Goal: Task Accomplishment & Management: Use online tool/utility

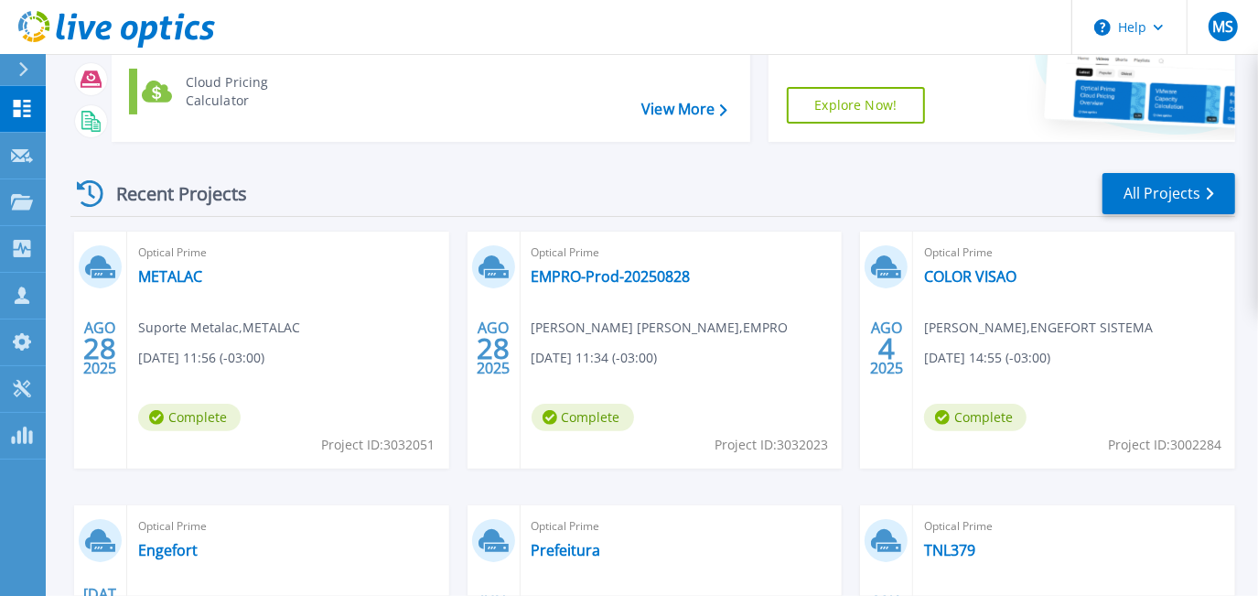
scroll to position [166, 0]
click at [606, 272] on link "EMPRO-Prod-20250828" at bounding box center [611, 276] width 159 height 18
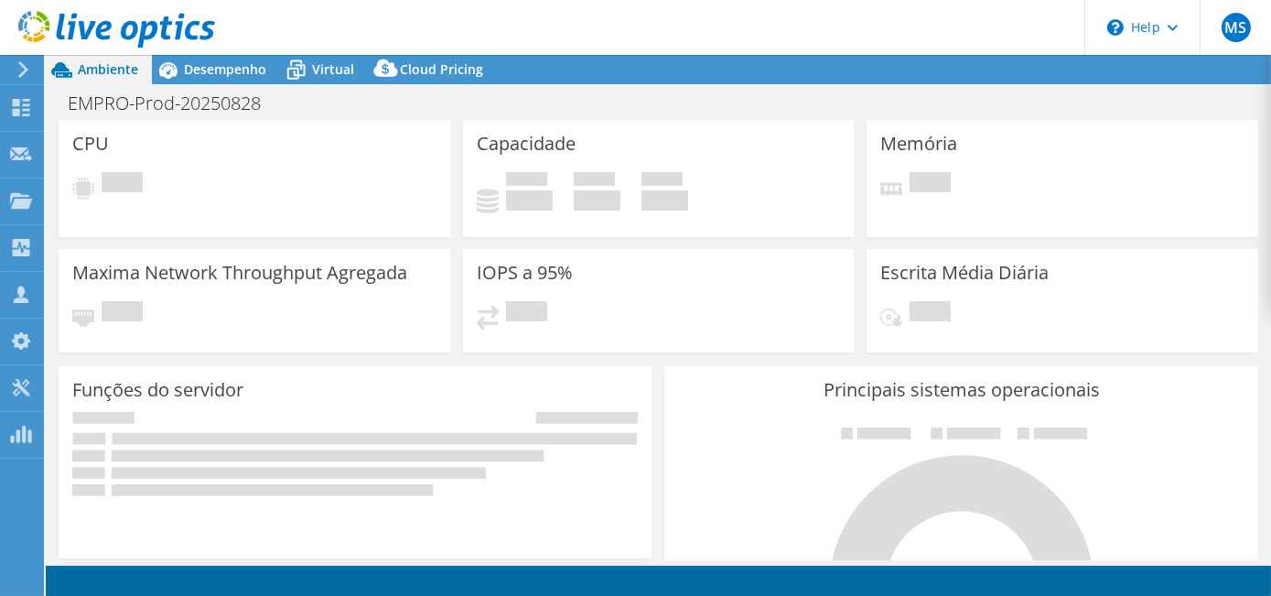
select select "USD"
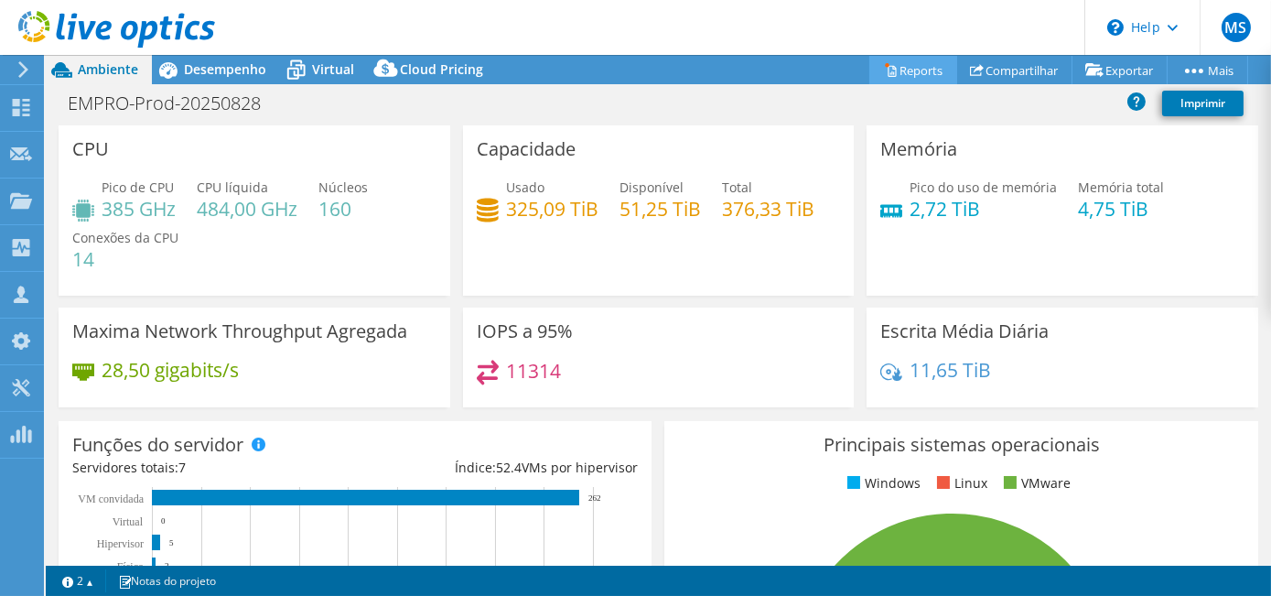
click at [902, 70] on link "Reports" at bounding box center [913, 70] width 88 height 28
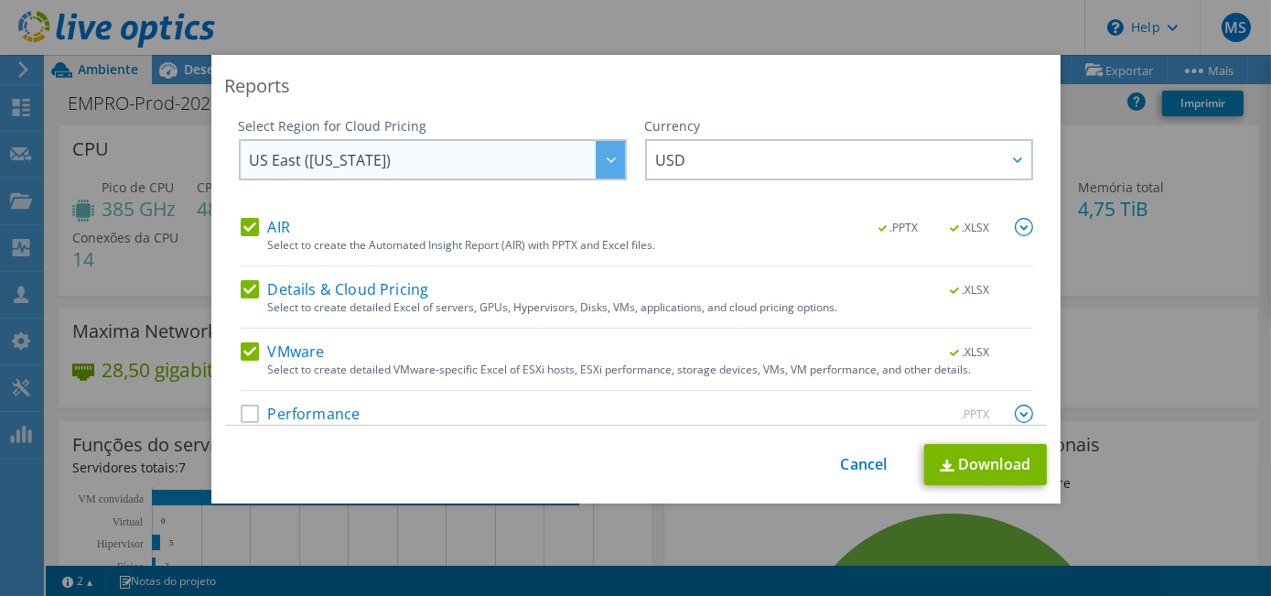
click at [607, 161] on icon at bounding box center [611, 159] width 9 height 5
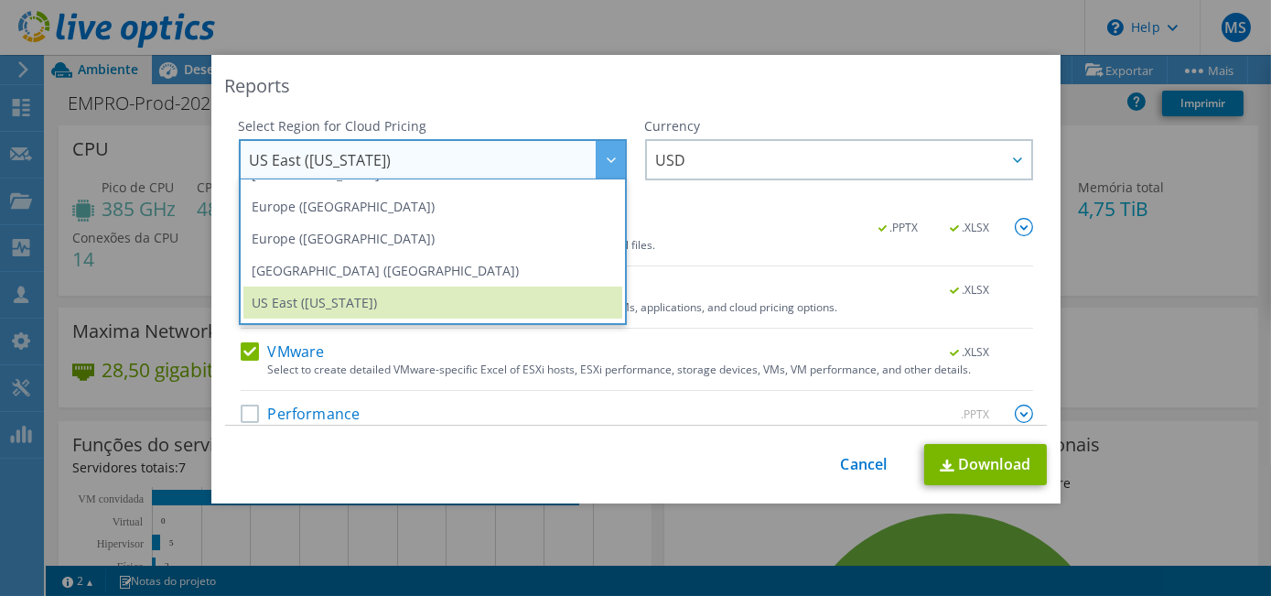
scroll to position [231, 0]
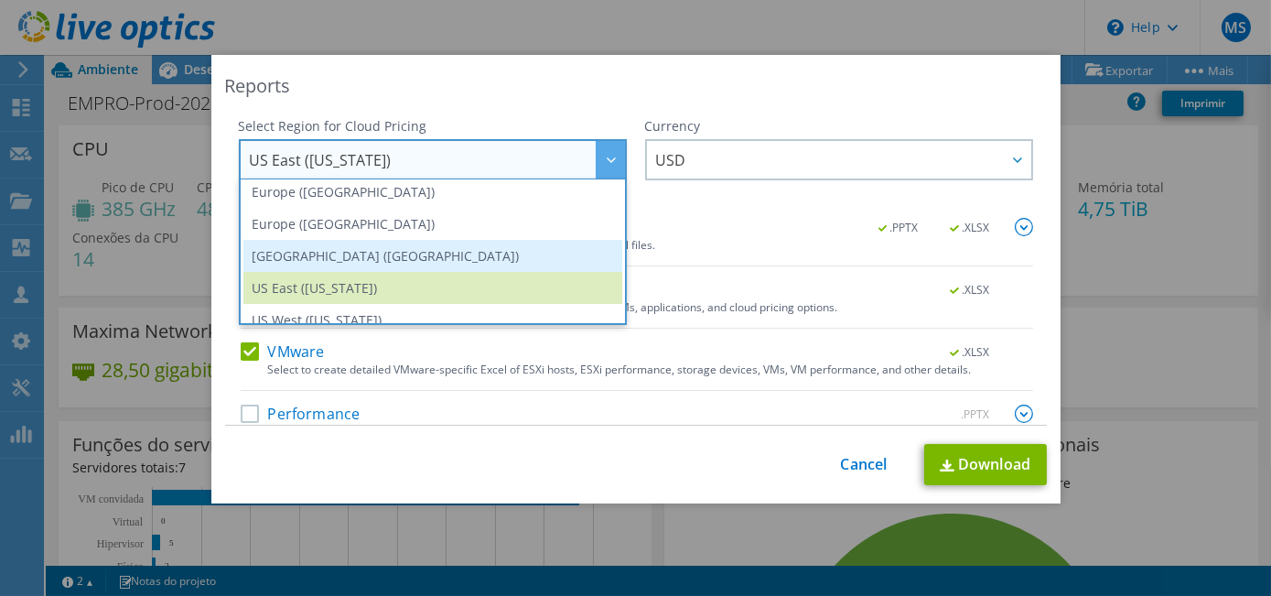
click at [453, 242] on li "South America (Sao Paulo)" at bounding box center [432, 256] width 379 height 32
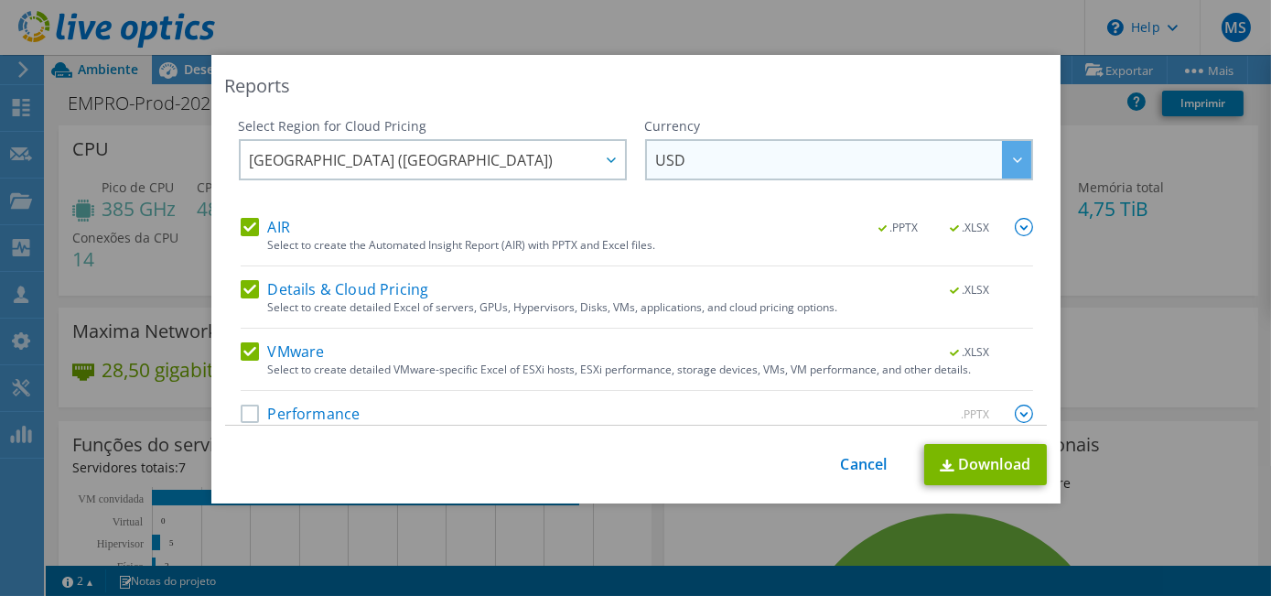
click at [1013, 161] on icon at bounding box center [1017, 159] width 9 height 5
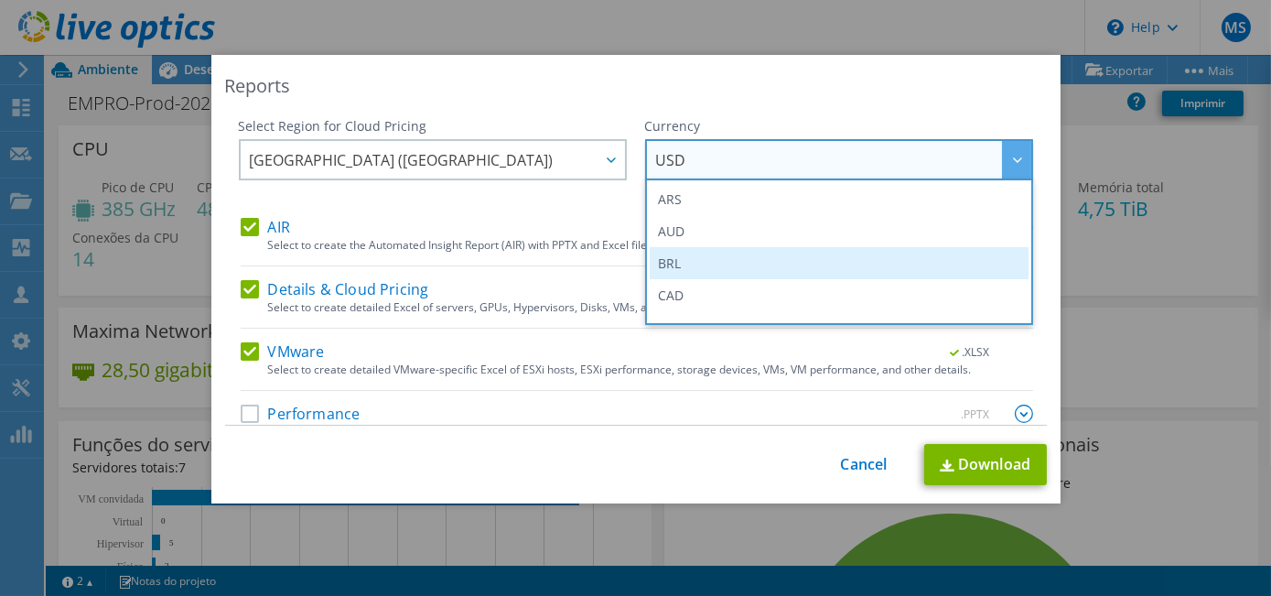
click at [777, 261] on li "BRL" at bounding box center [839, 263] width 379 height 32
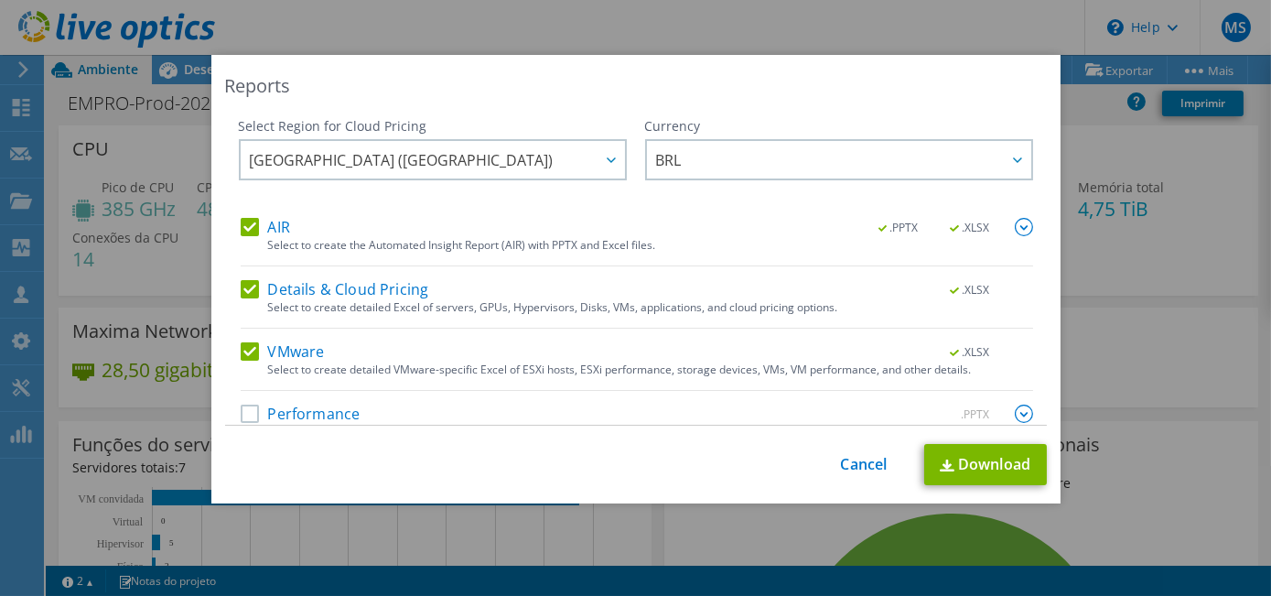
click at [249, 412] on label "Performance" at bounding box center [301, 413] width 120 height 18
click at [0, 0] on input "Performance" at bounding box center [0, 0] width 0 height 0
click at [1015, 221] on img at bounding box center [1024, 227] width 18 height 18
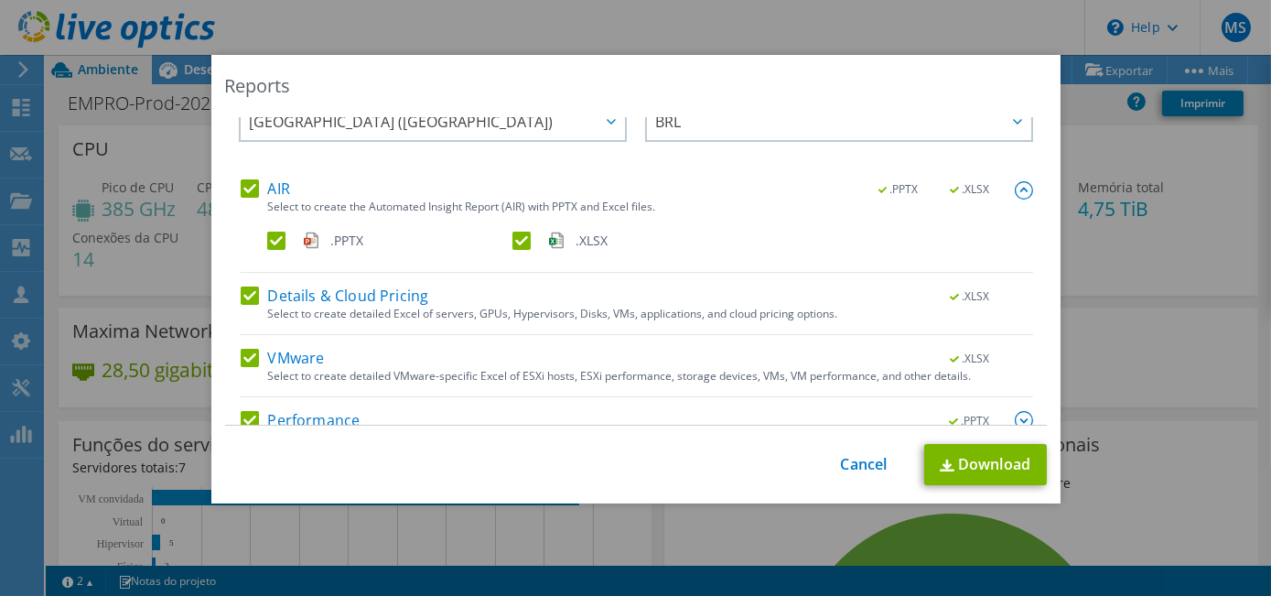
scroll to position [70, 0]
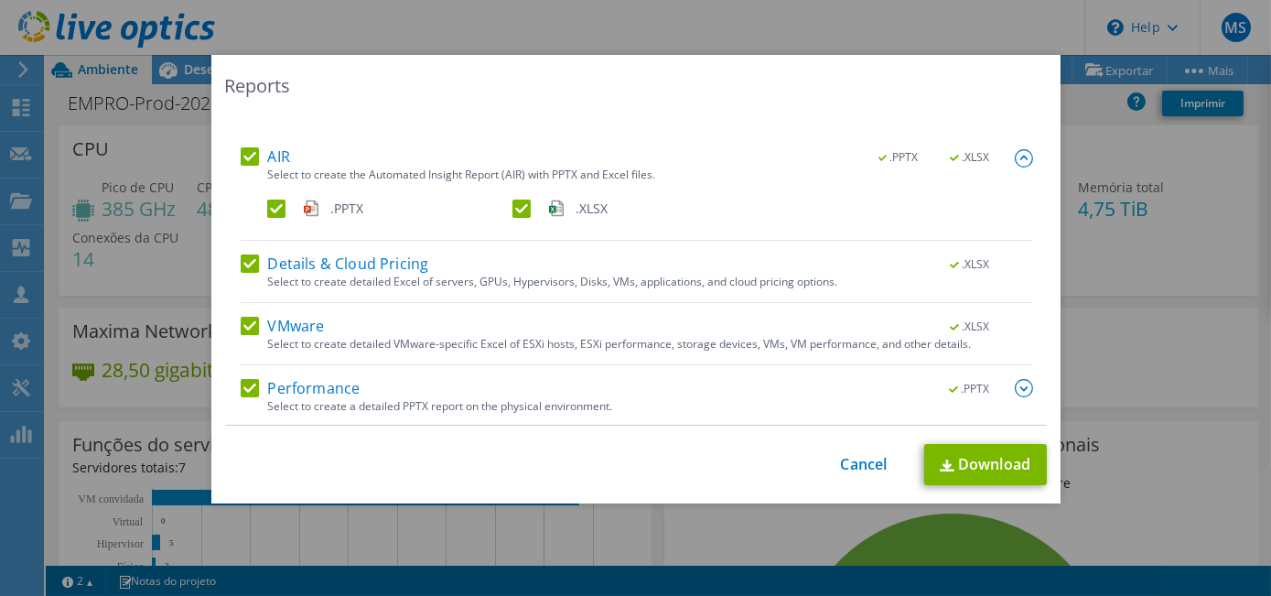
click at [1015, 388] on img at bounding box center [1024, 388] width 18 height 18
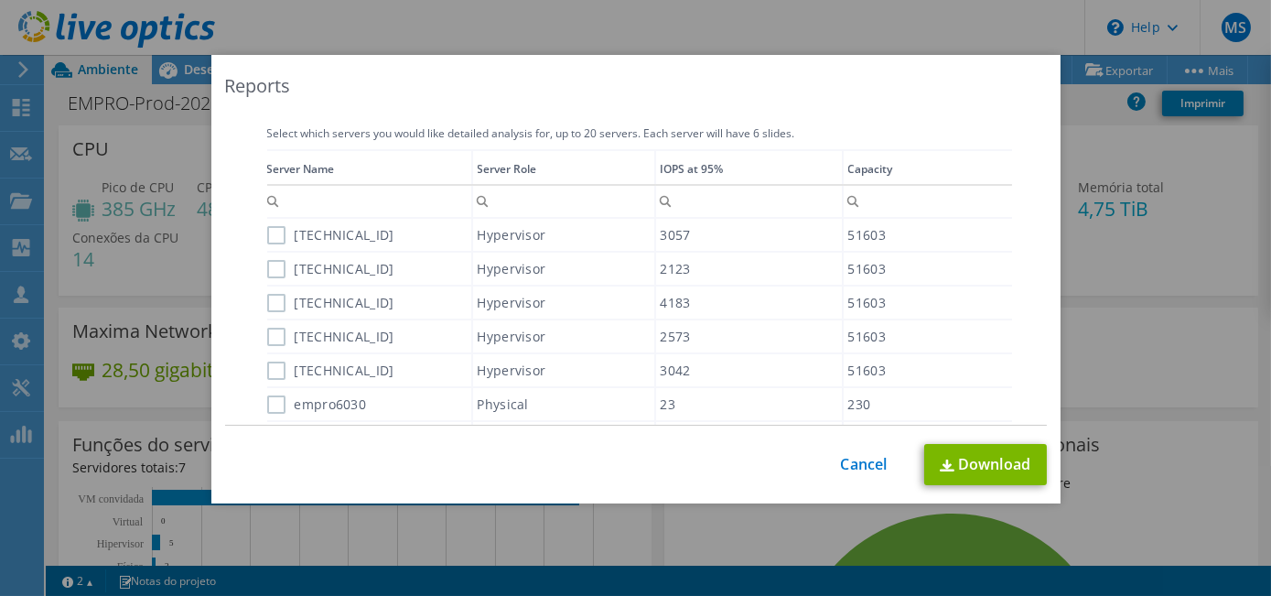
scroll to position [693, 0]
click at [267, 228] on label "10.6.0.102" at bounding box center [330, 231] width 127 height 18
click at [0, 0] on input "10.6.0.102" at bounding box center [0, 0] width 0 height 0
click at [278, 274] on div "10.6.0.105" at bounding box center [369, 265] width 204 height 32
click at [267, 271] on div "10.6.0.105" at bounding box center [369, 265] width 204 height 32
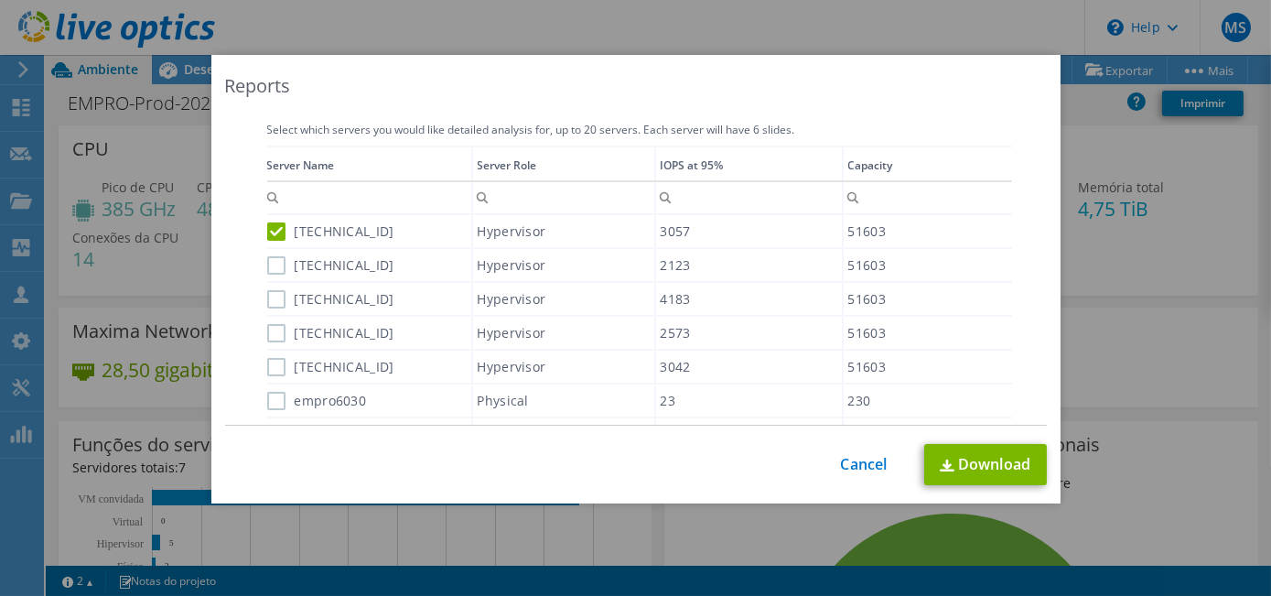
click at [270, 273] on div "10.6.0.105" at bounding box center [369, 265] width 204 height 32
click at [268, 257] on label "10.6.0.105" at bounding box center [330, 265] width 127 height 18
click at [0, 0] on input "10.6.0.105" at bounding box center [0, 0] width 0 height 0
click at [268, 293] on label "10.6.0.103" at bounding box center [330, 299] width 127 height 18
click at [0, 0] on input "10.6.0.103" at bounding box center [0, 0] width 0 height 0
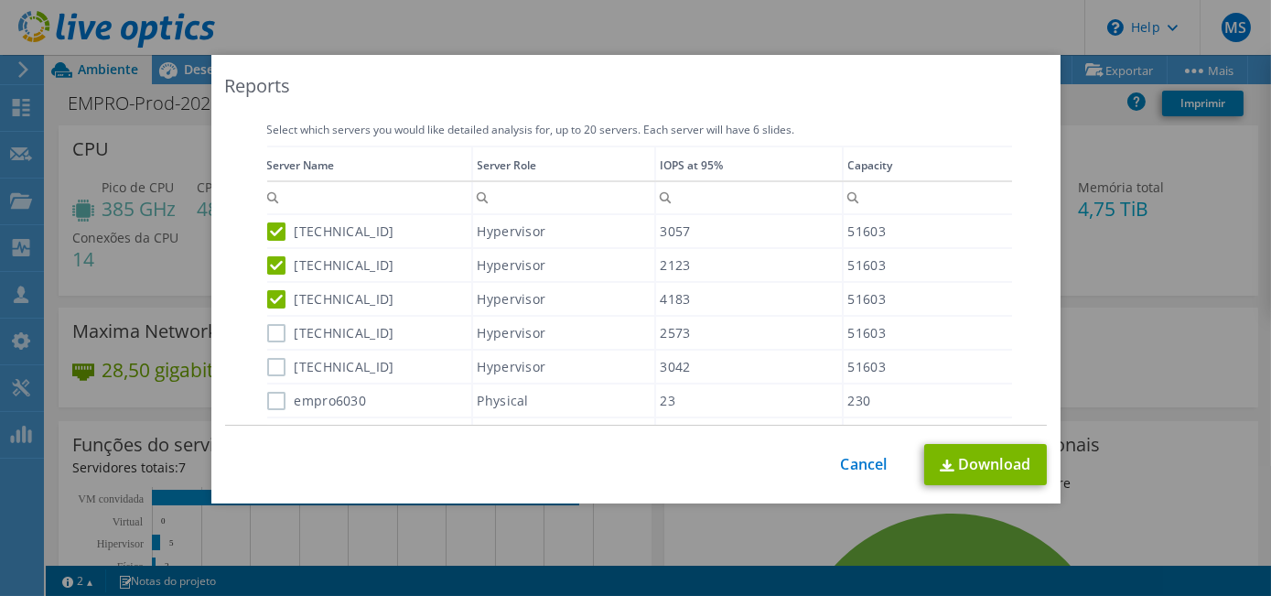
click at [267, 324] on label "10.6.0.104" at bounding box center [330, 333] width 127 height 18
click at [0, 0] on input "10.6.0.104" at bounding box center [0, 0] width 0 height 0
click at [272, 360] on label "10.6.0.101" at bounding box center [330, 367] width 127 height 18
click at [0, 0] on input "10.6.0.101" at bounding box center [0, 0] width 0 height 0
click at [272, 395] on label "empro6030" at bounding box center [317, 401] width 100 height 18
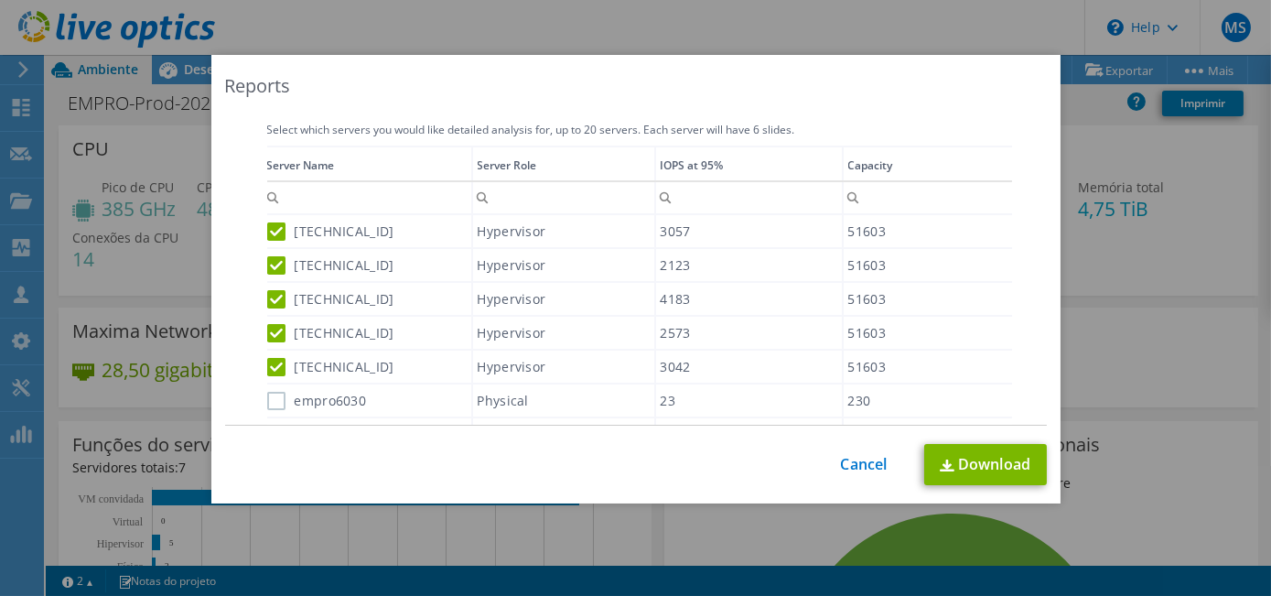
click at [0, 0] on input "empro6030" at bounding box center [0, 0] width 0 height 0
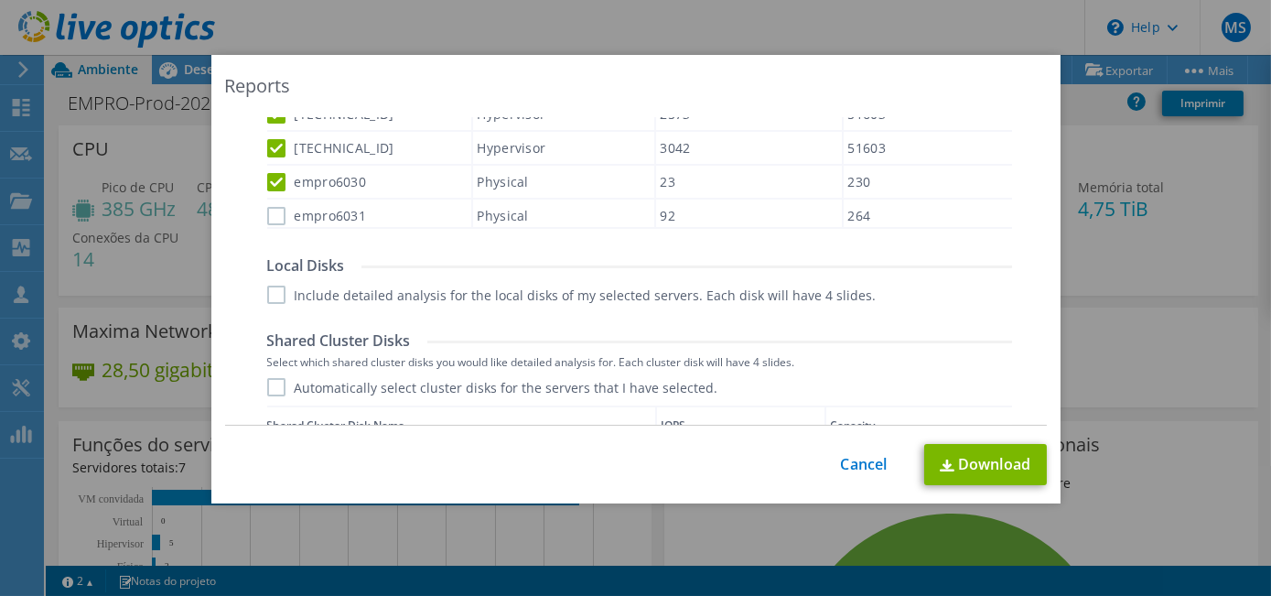
scroll to position [977, 0]
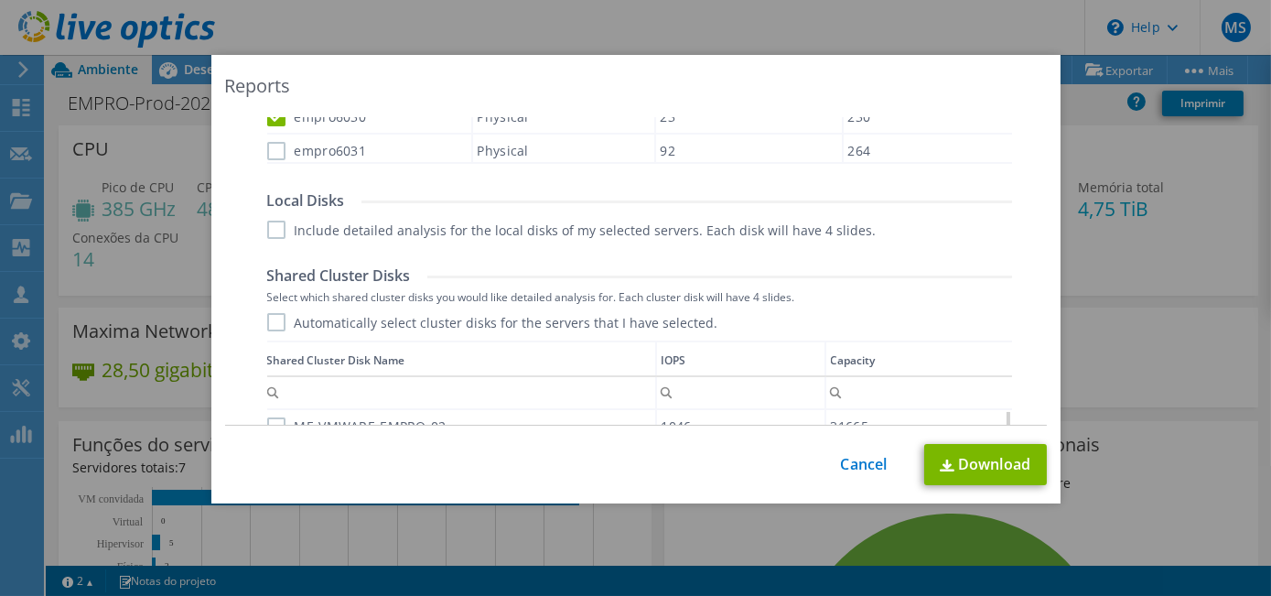
click at [267, 145] on div "Data grid" at bounding box center [268, 6] width 3 height 288
click at [270, 145] on label "empro6031" at bounding box center [317, 151] width 100 height 18
click at [0, 0] on input "empro6031" at bounding box center [0, 0] width 0 height 0
click at [273, 226] on label "Include detailed analysis for the local disks of my selected servers. Each disk…" at bounding box center [571, 229] width 609 height 18
click at [0, 0] on input "Include detailed analysis for the local disks of my selected servers. Each disk…" at bounding box center [0, 0] width 0 height 0
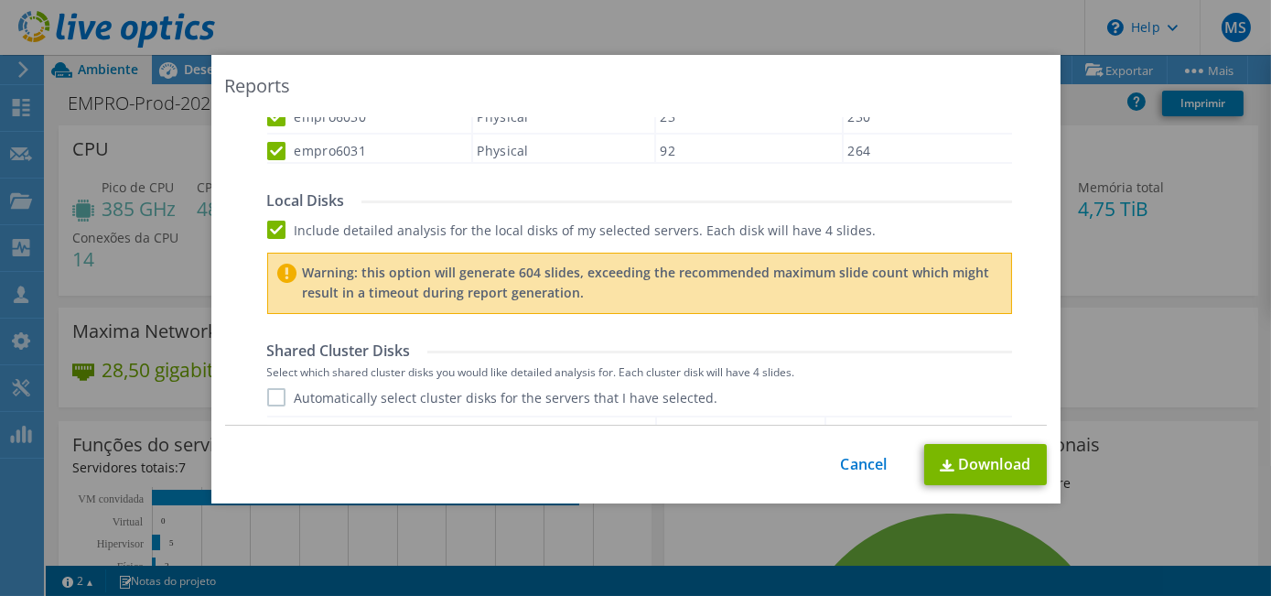
click at [267, 397] on label "Automatically select cluster disks for the servers that I have selected." at bounding box center [492, 397] width 451 height 18
click at [0, 0] on input "Automatically select cluster disks for the servers that I have selected." at bounding box center [0, 0] width 0 height 0
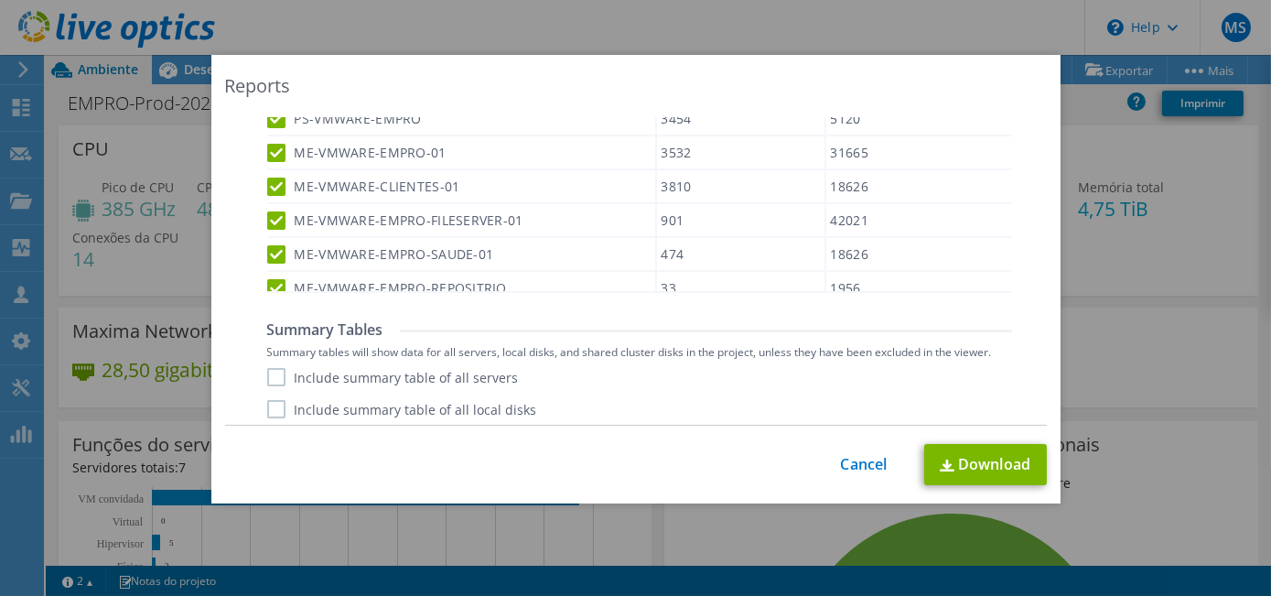
scroll to position [1498, 0]
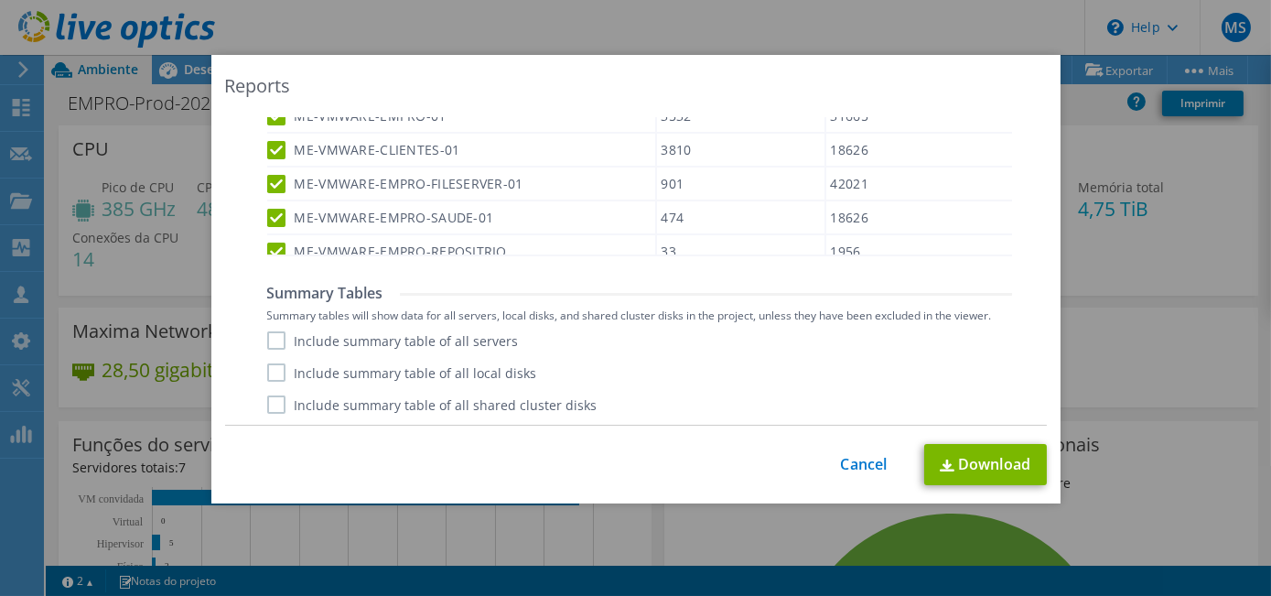
click at [274, 337] on label "Include summary table of all servers" at bounding box center [393, 340] width 252 height 18
click at [0, 0] on input "Include summary table of all servers" at bounding box center [0, 0] width 0 height 0
click at [274, 371] on label "Include summary table of all local disks" at bounding box center [402, 372] width 270 height 18
click at [0, 0] on input "Include summary table of all local disks" at bounding box center [0, 0] width 0 height 0
click at [271, 398] on label "Include summary table of all shared cluster disks" at bounding box center [432, 404] width 330 height 18
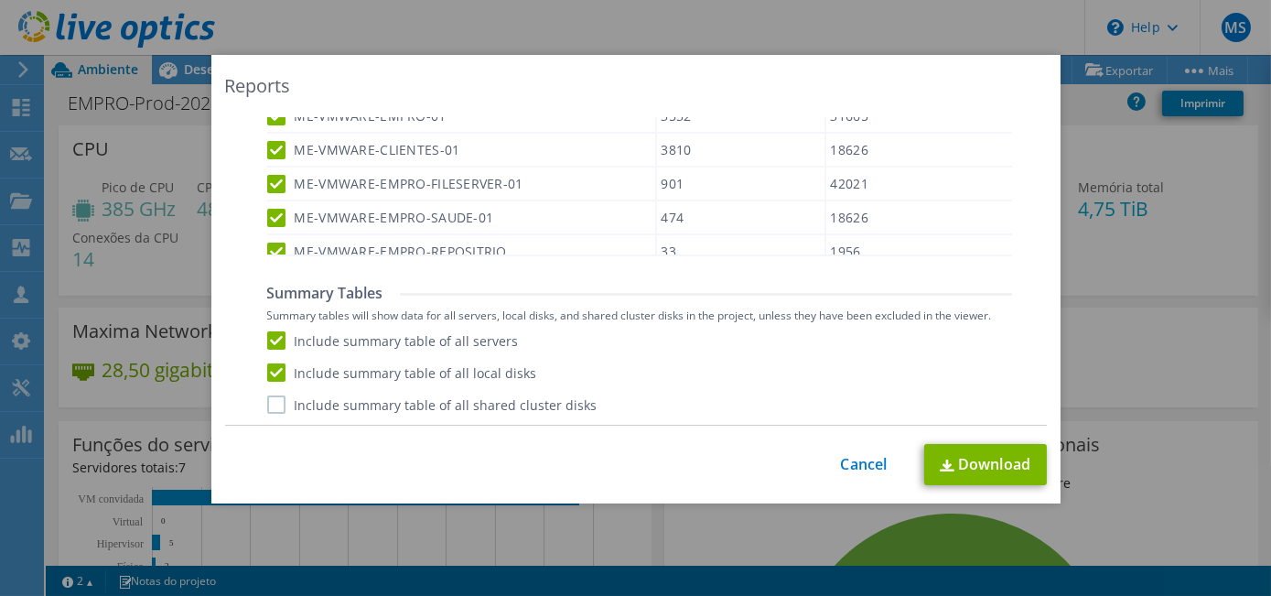
click at [0, 0] on input "Include summary table of all shared cluster disks" at bounding box center [0, 0] width 0 height 0
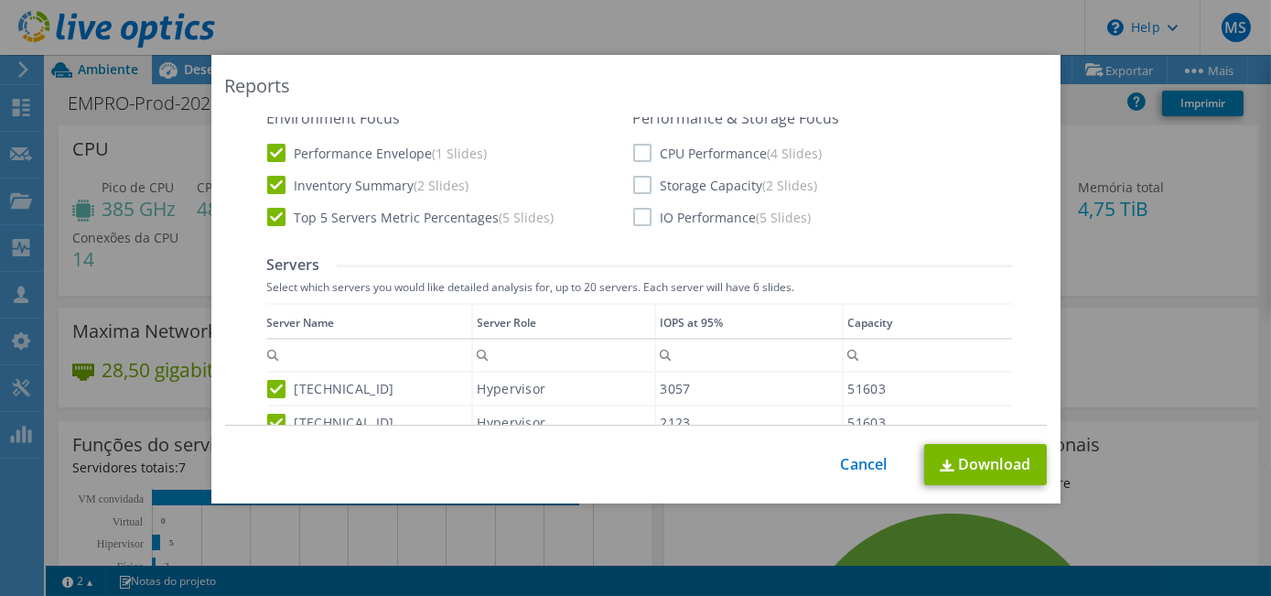
scroll to position [406, 0]
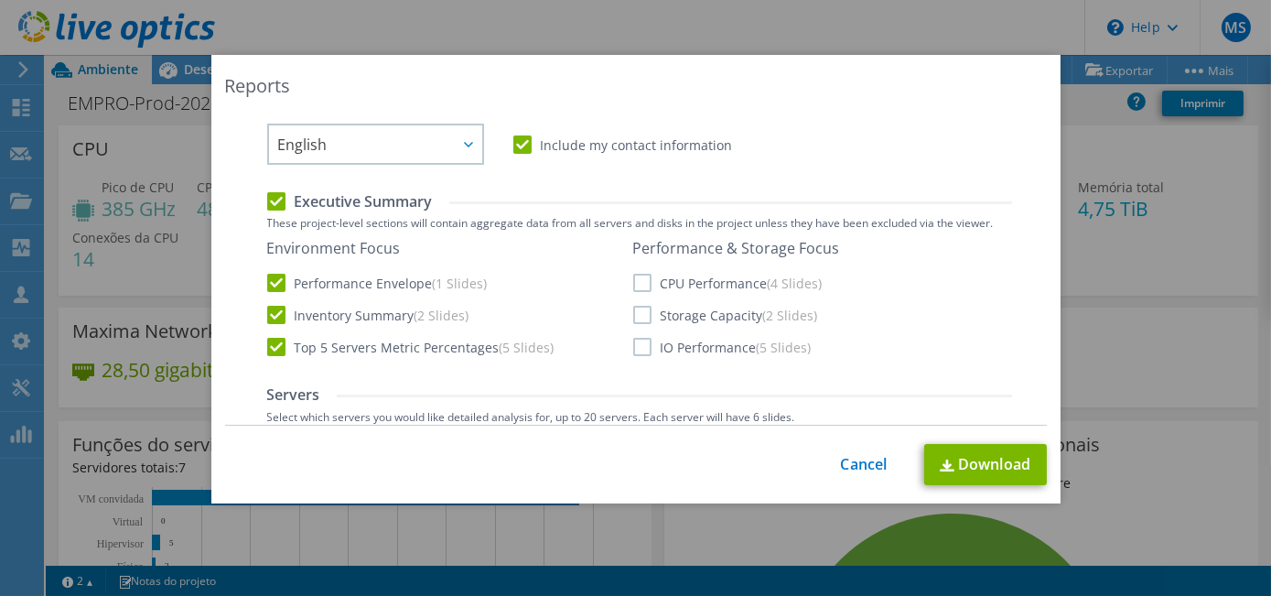
click at [638, 279] on label "CPU Performance (4 Slides)" at bounding box center [727, 283] width 189 height 18
click at [0, 0] on input "CPU Performance (4 Slides)" at bounding box center [0, 0] width 0 height 0
click at [637, 319] on label "Storage Capacity (2 Slides)" at bounding box center [725, 315] width 185 height 18
click at [0, 0] on input "Storage Capacity (2 Slides)" at bounding box center [0, 0] width 0 height 0
click at [636, 349] on label "IO Performance (5 Slides)" at bounding box center [722, 347] width 178 height 18
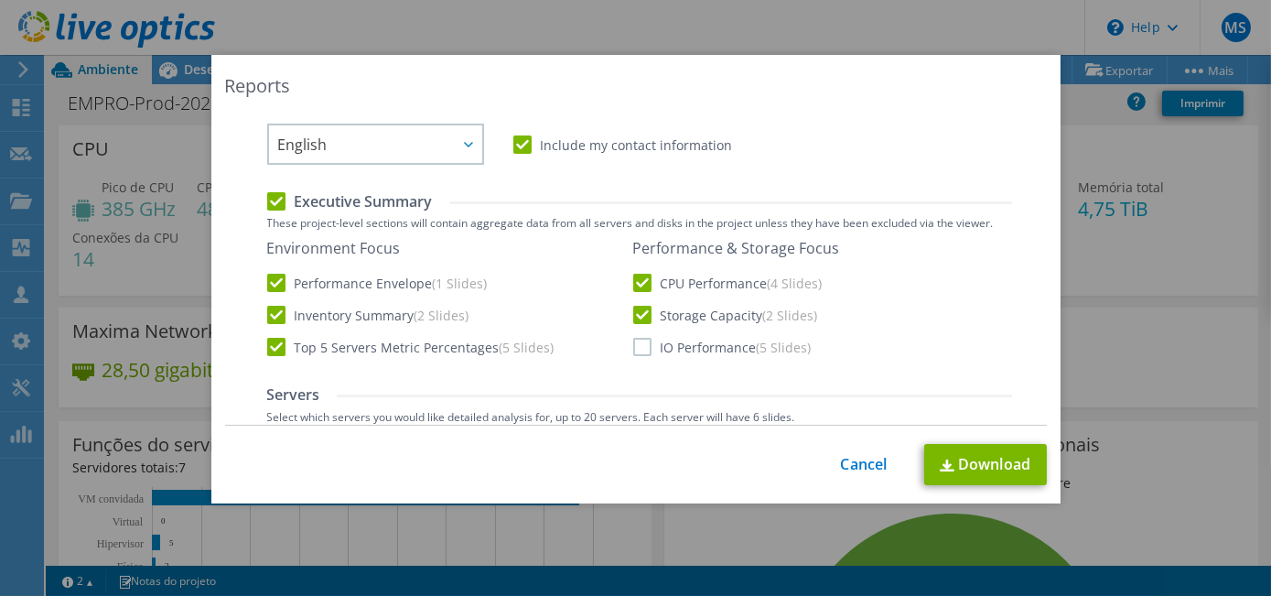
click at [0, 0] on input "IO Performance (5 Slides)" at bounding box center [0, 0] width 0 height 0
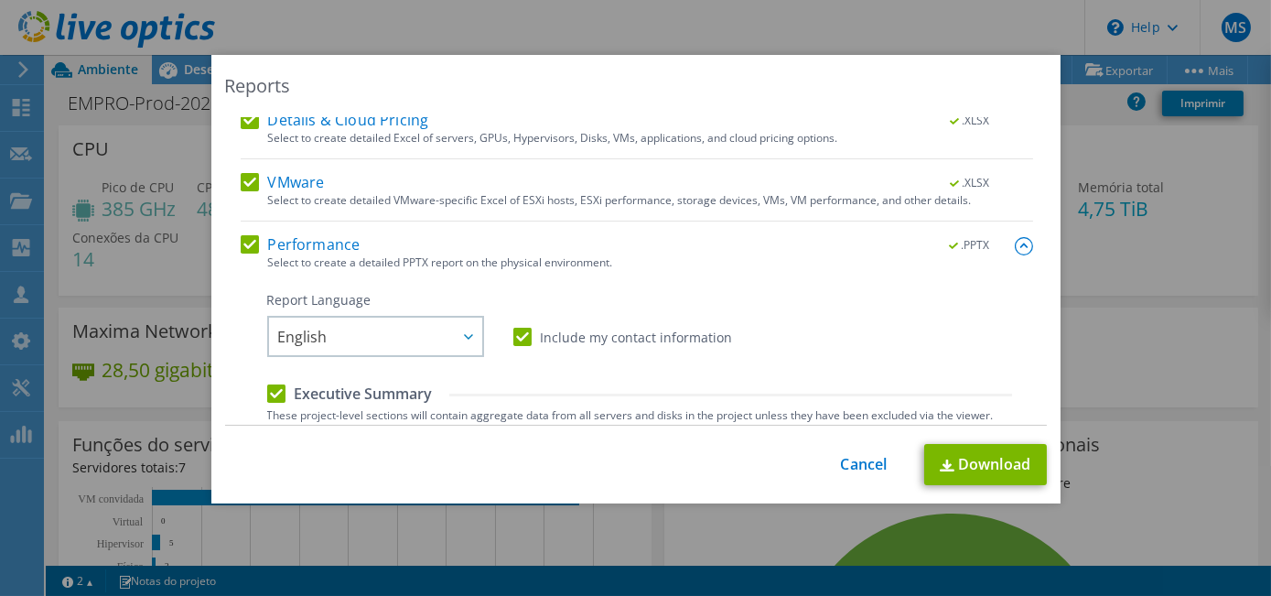
scroll to position [177, 0]
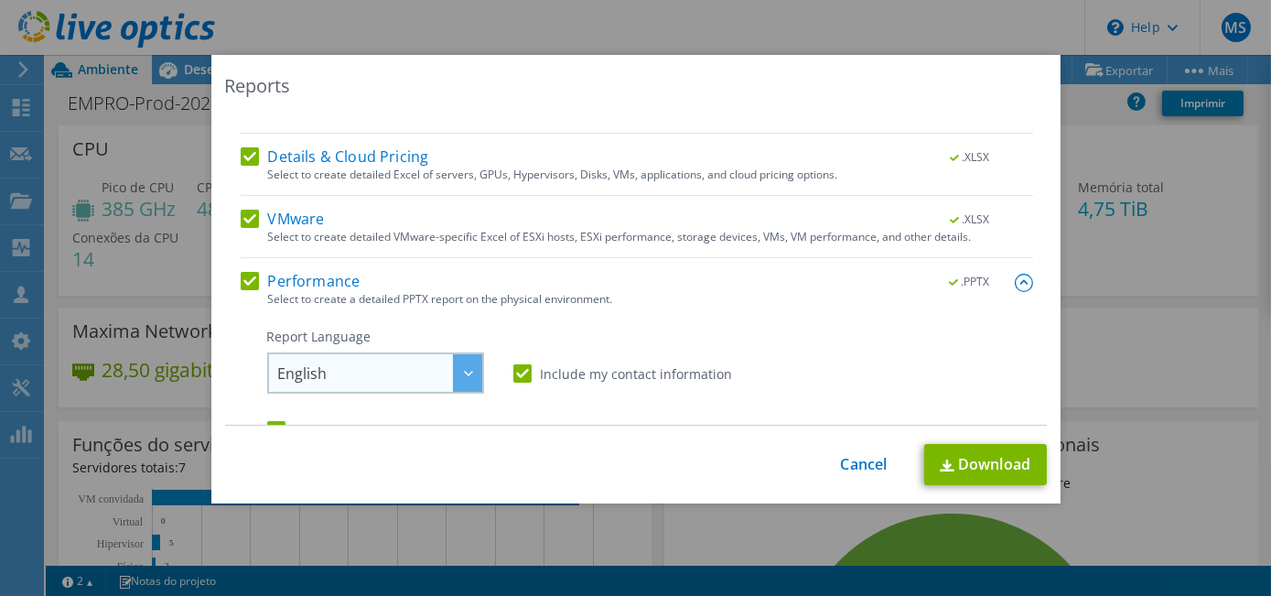
click at [458, 374] on div at bounding box center [467, 373] width 29 height 38
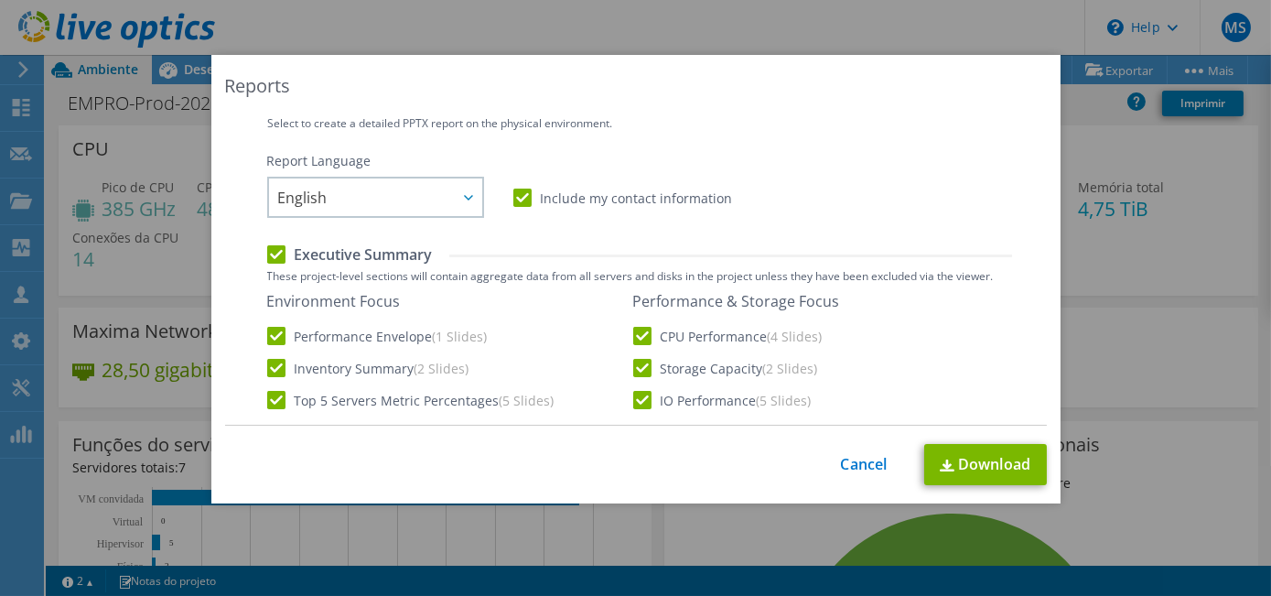
scroll to position [299, 0]
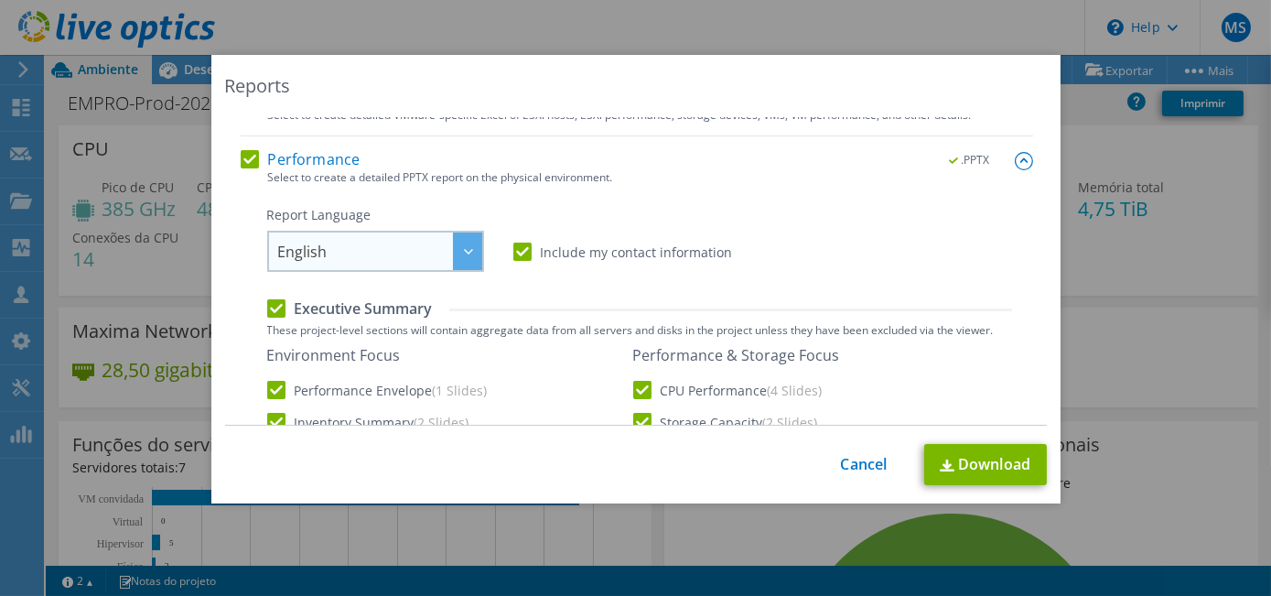
click at [465, 244] on div at bounding box center [467, 251] width 29 height 38
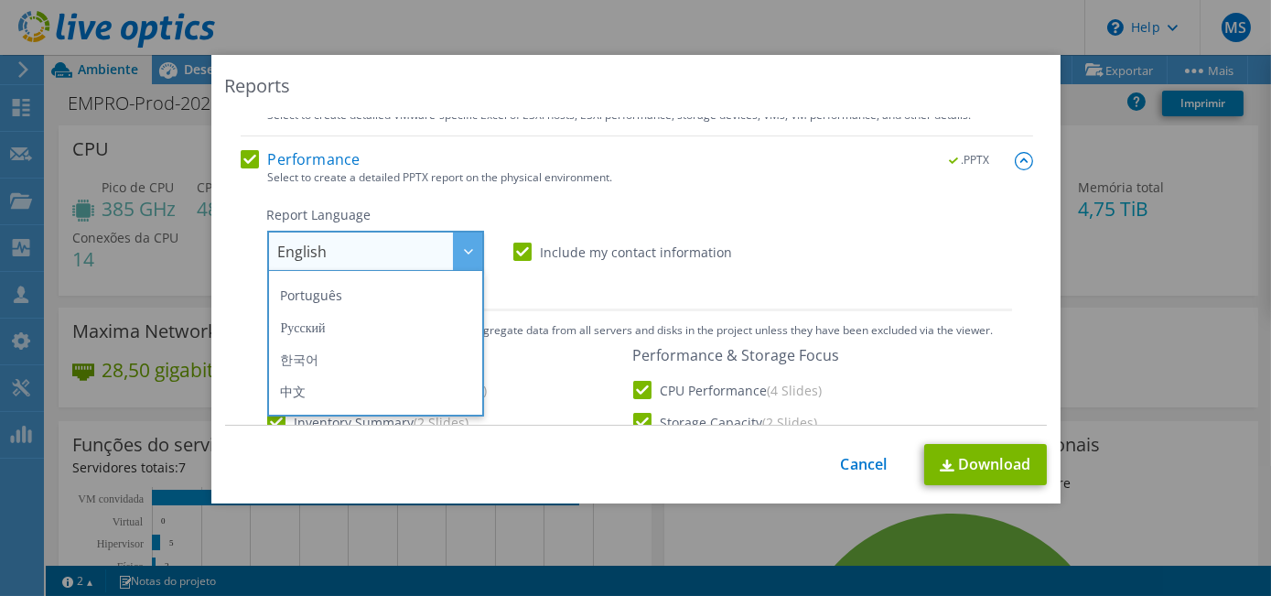
scroll to position [205, 0]
click at [361, 285] on li "Português" at bounding box center [376, 278] width 208 height 32
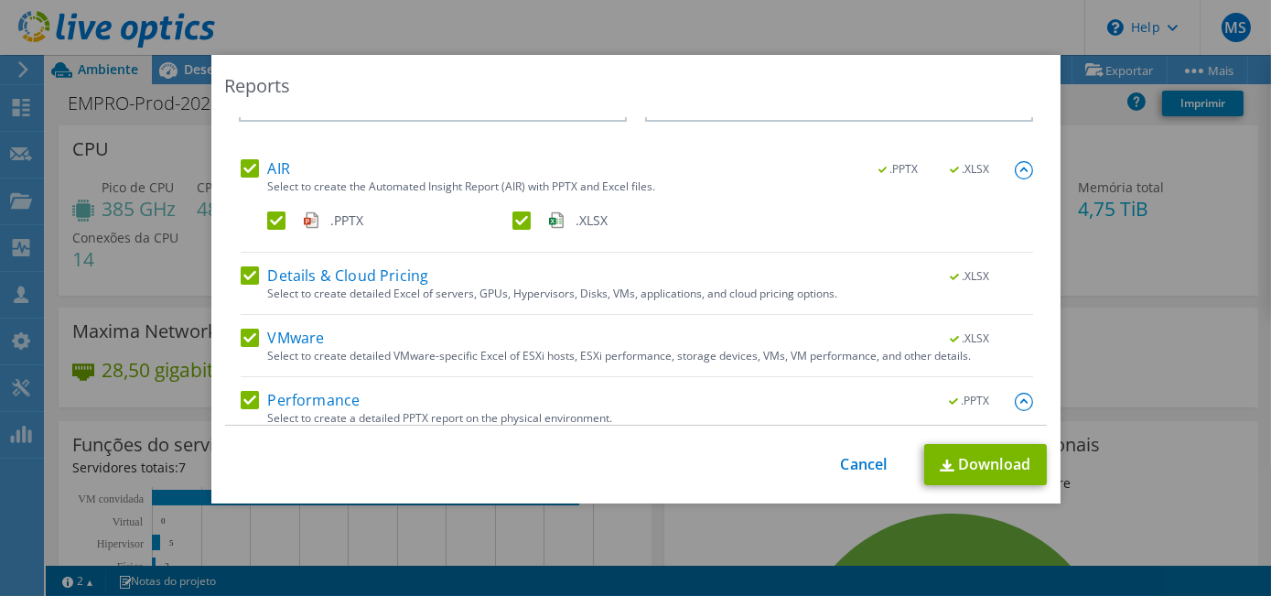
scroll to position [0, 0]
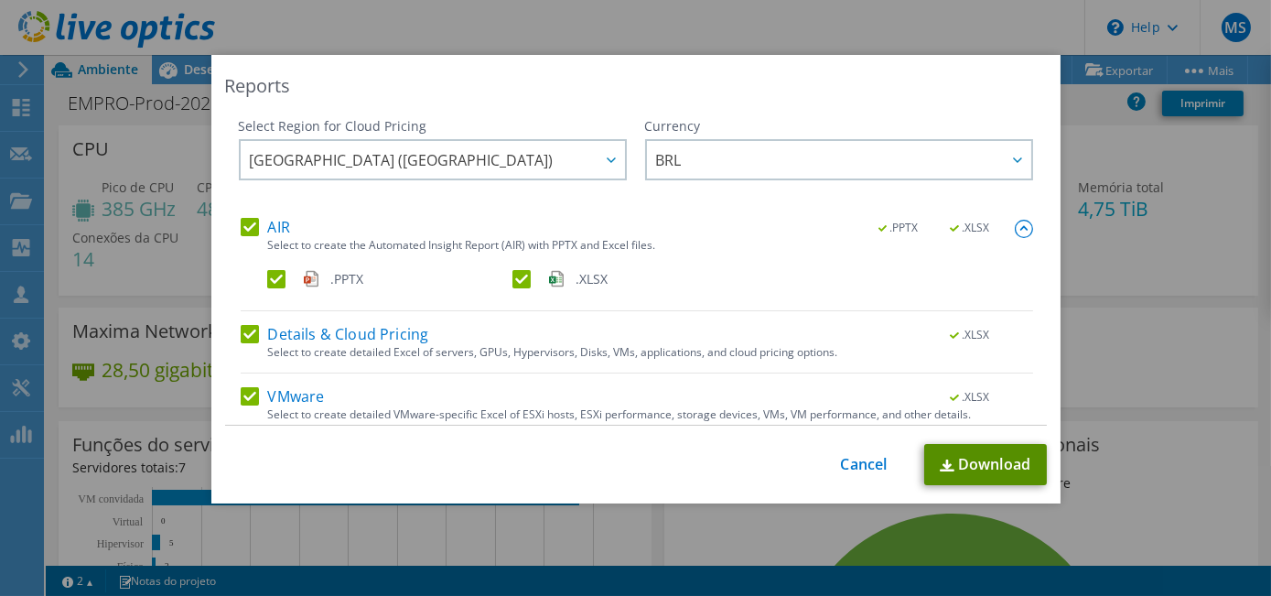
click at [973, 466] on link "Download" at bounding box center [985, 464] width 123 height 41
